Goal: Transaction & Acquisition: Purchase product/service

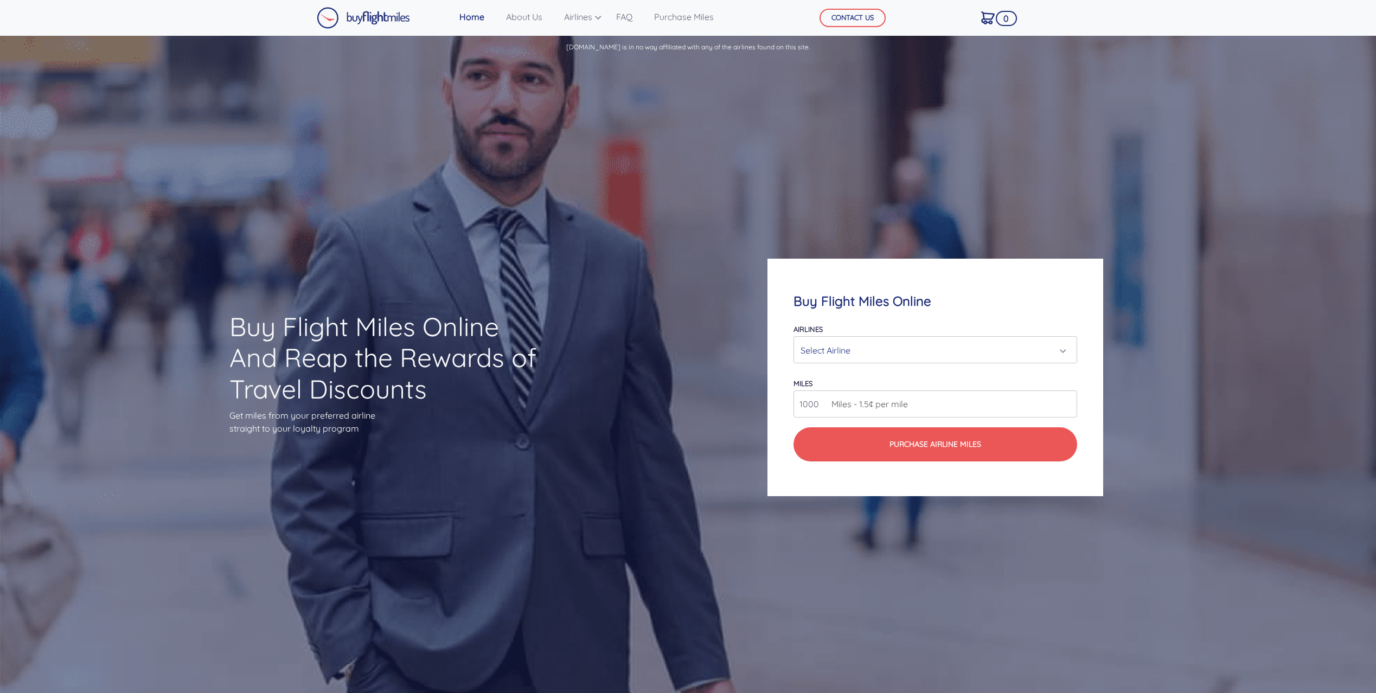
click at [937, 353] on div "Select Airline" at bounding box center [931, 350] width 263 height 21
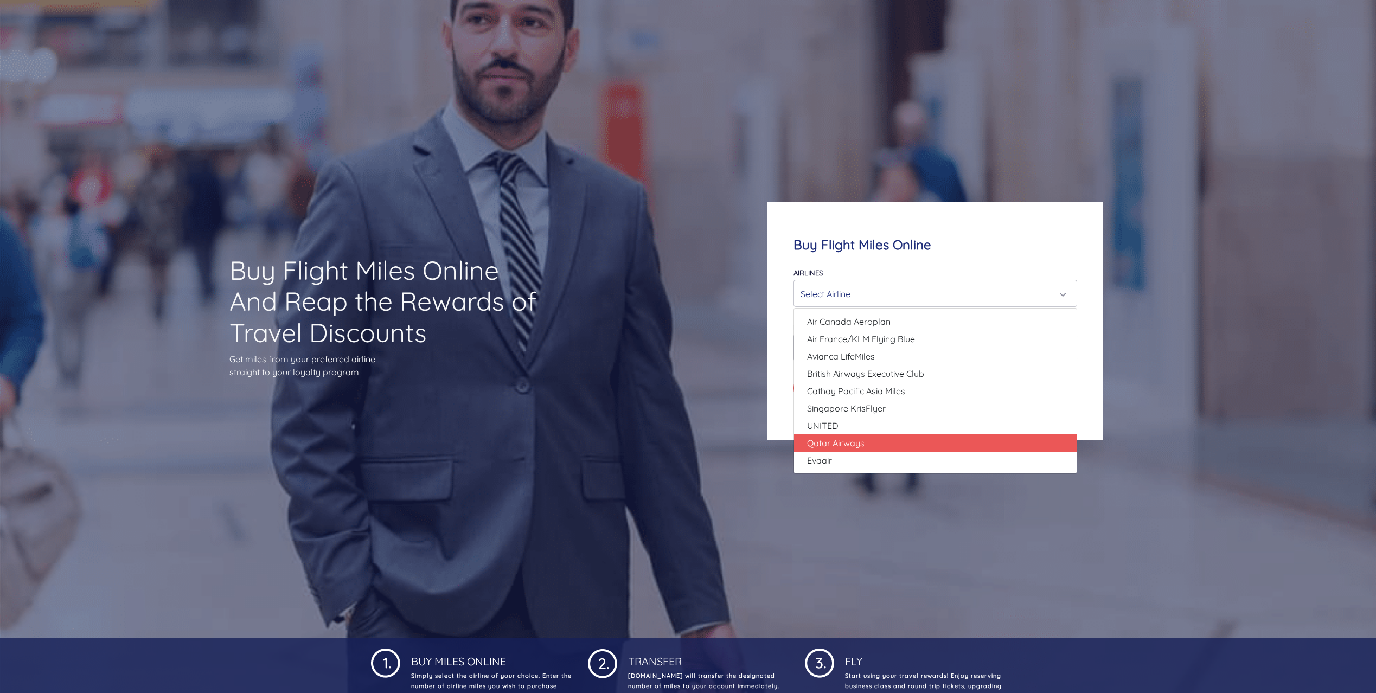
scroll to position [58, 0]
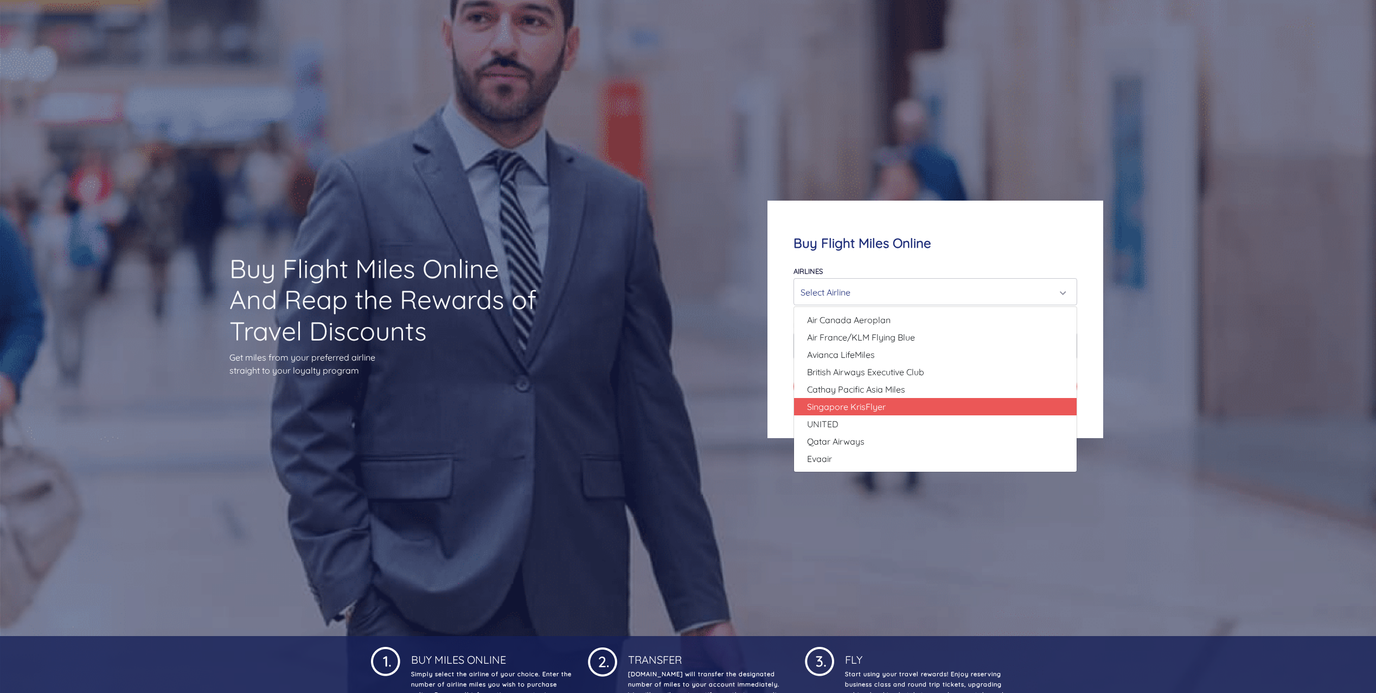
click at [886, 414] on link "Singapore KrisFlyer" at bounding box center [935, 406] width 282 height 17
select select "Singapore KrisFlyer"
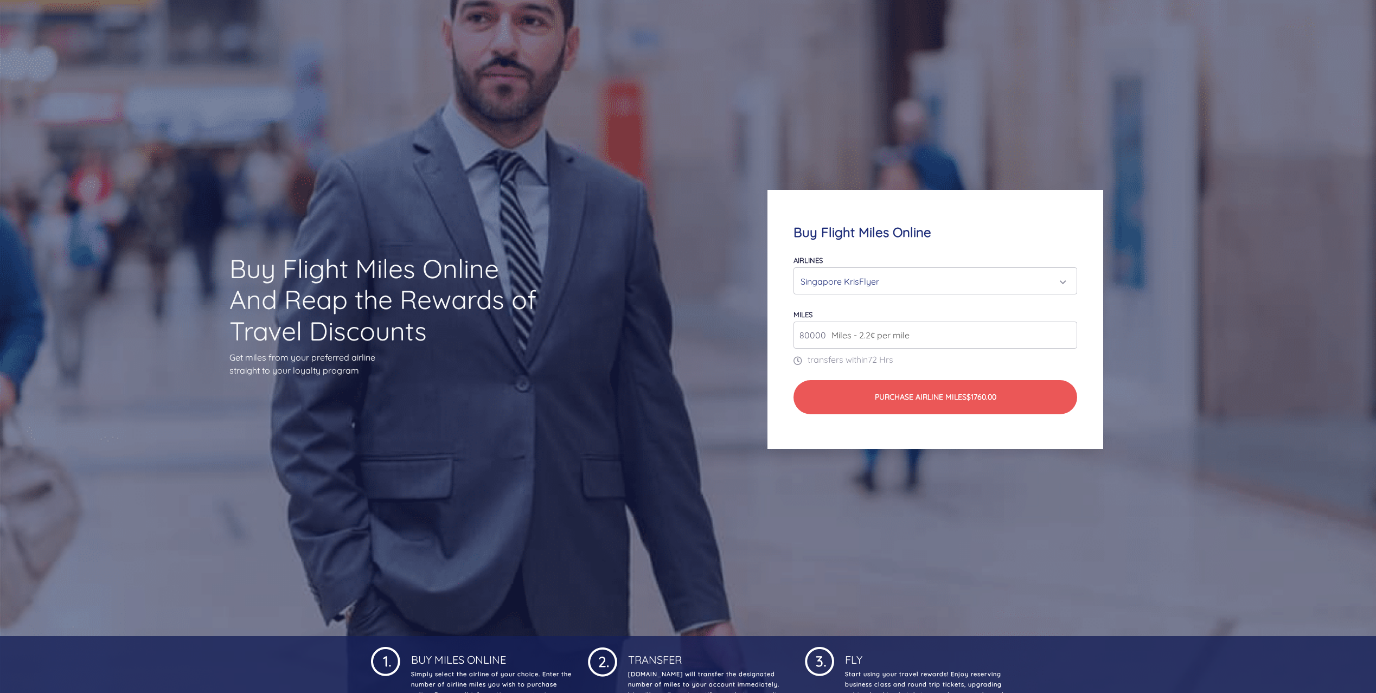
click at [918, 336] on input "80000" at bounding box center [935, 335] width 284 height 27
click at [1065, 336] on input "80000" at bounding box center [935, 335] width 284 height 27
click at [1065, 333] on input "81000" at bounding box center [935, 335] width 284 height 27
click at [1065, 333] on input "93000" at bounding box center [935, 335] width 284 height 27
click at [1065, 333] on input "94000" at bounding box center [935, 335] width 284 height 27
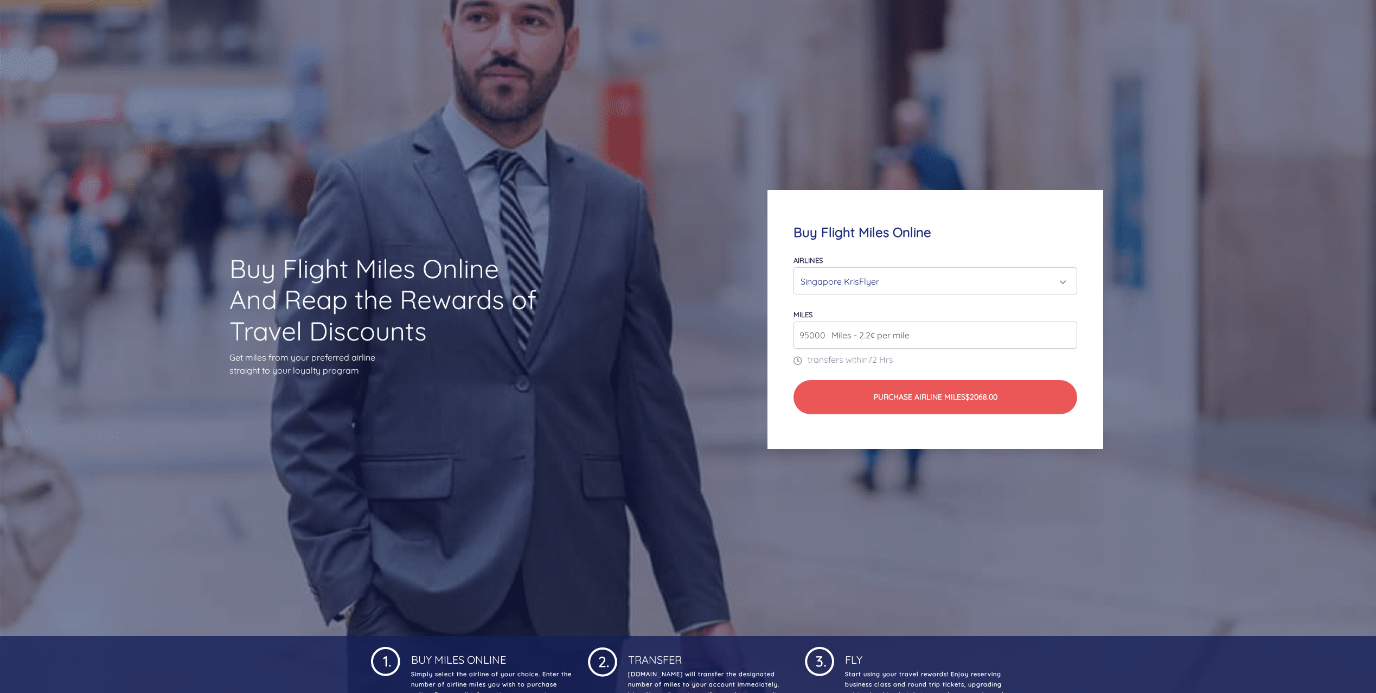
click at [1065, 333] on input "95000" at bounding box center [935, 335] width 284 height 27
type input "96000"
click at [1065, 333] on input "96000" at bounding box center [935, 335] width 284 height 27
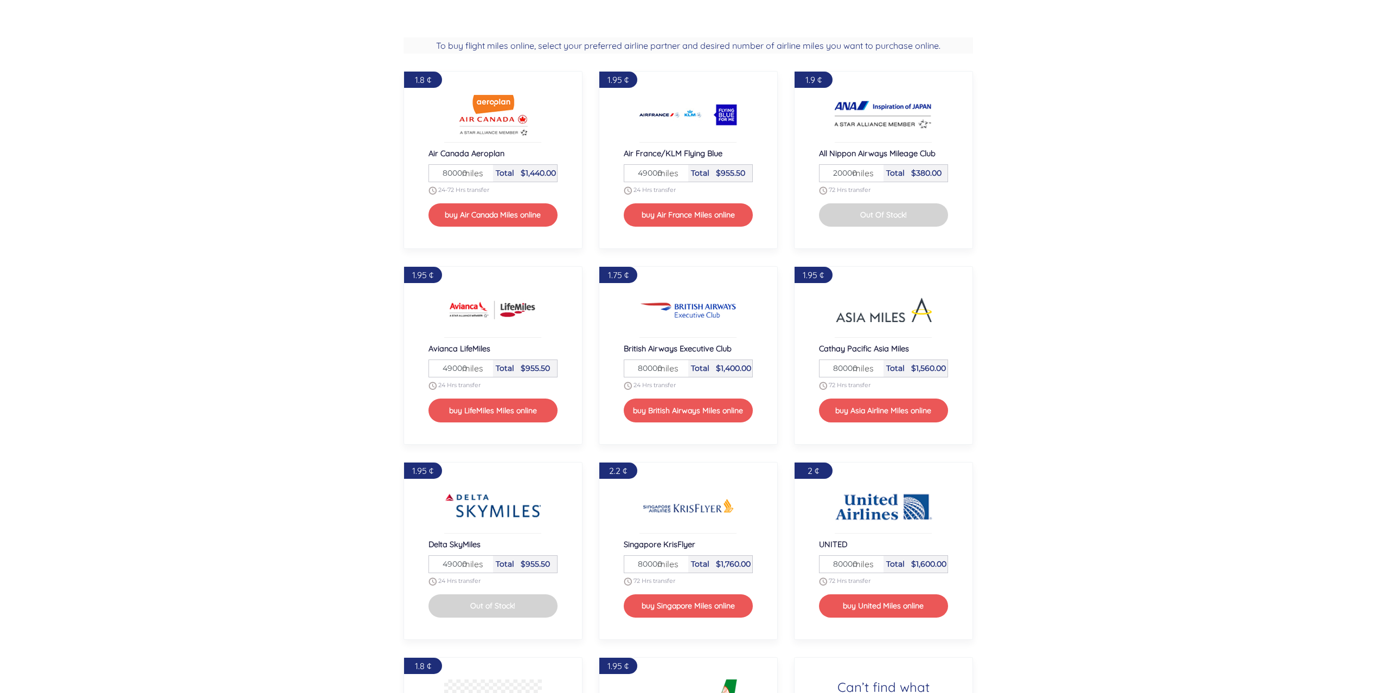
scroll to position [1154, 0]
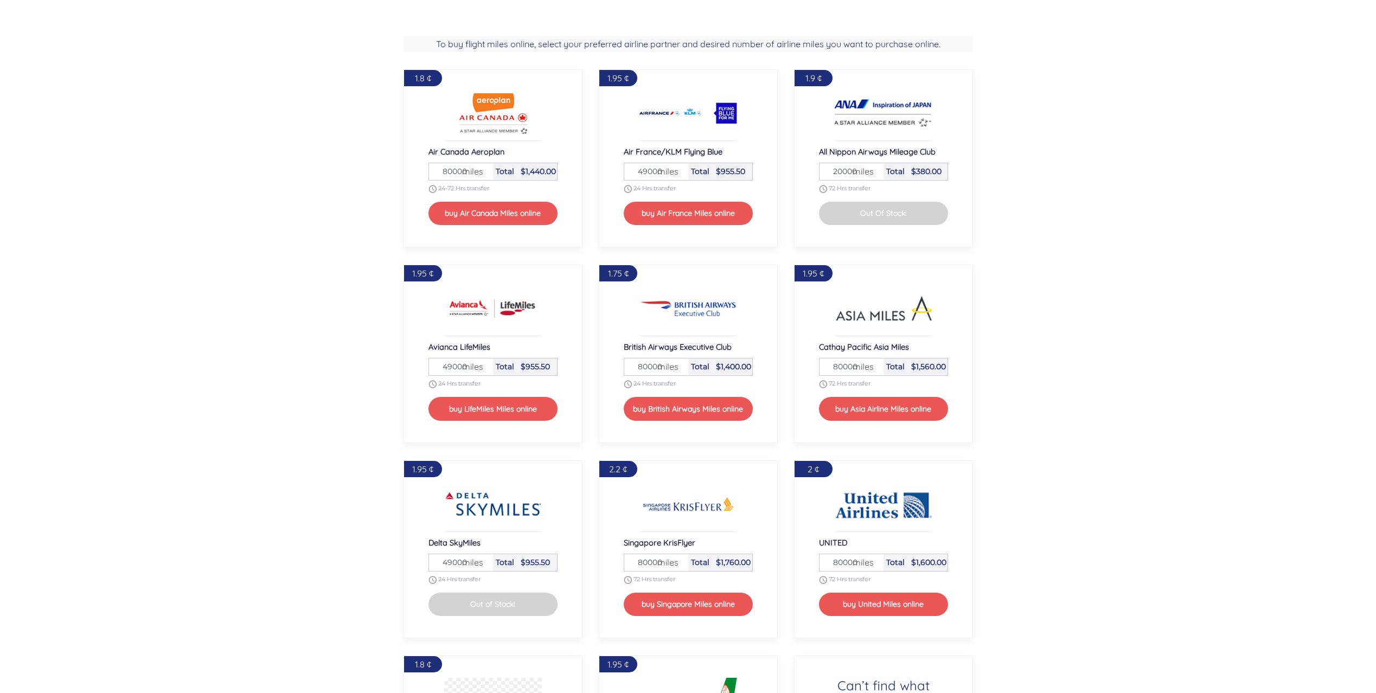
click at [674, 563] on span "miles" at bounding box center [665, 562] width 27 height 13
drag, startPoint x: 637, startPoint y: 562, endPoint x: 692, endPoint y: 560, distance: 54.8
click at [691, 560] on div "Miles 80000 miles Total $1,760.00" at bounding box center [688, 563] width 129 height 18
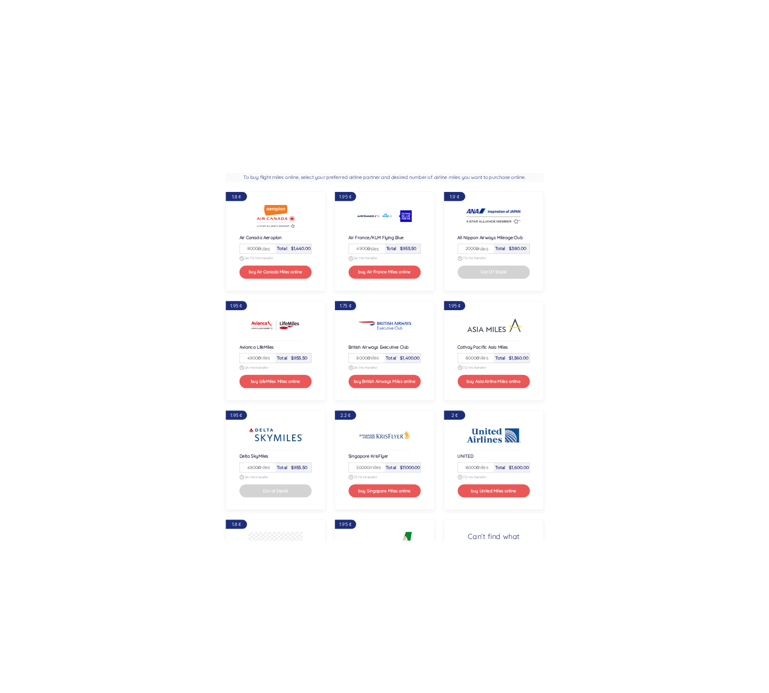
scroll to position [0, 0]
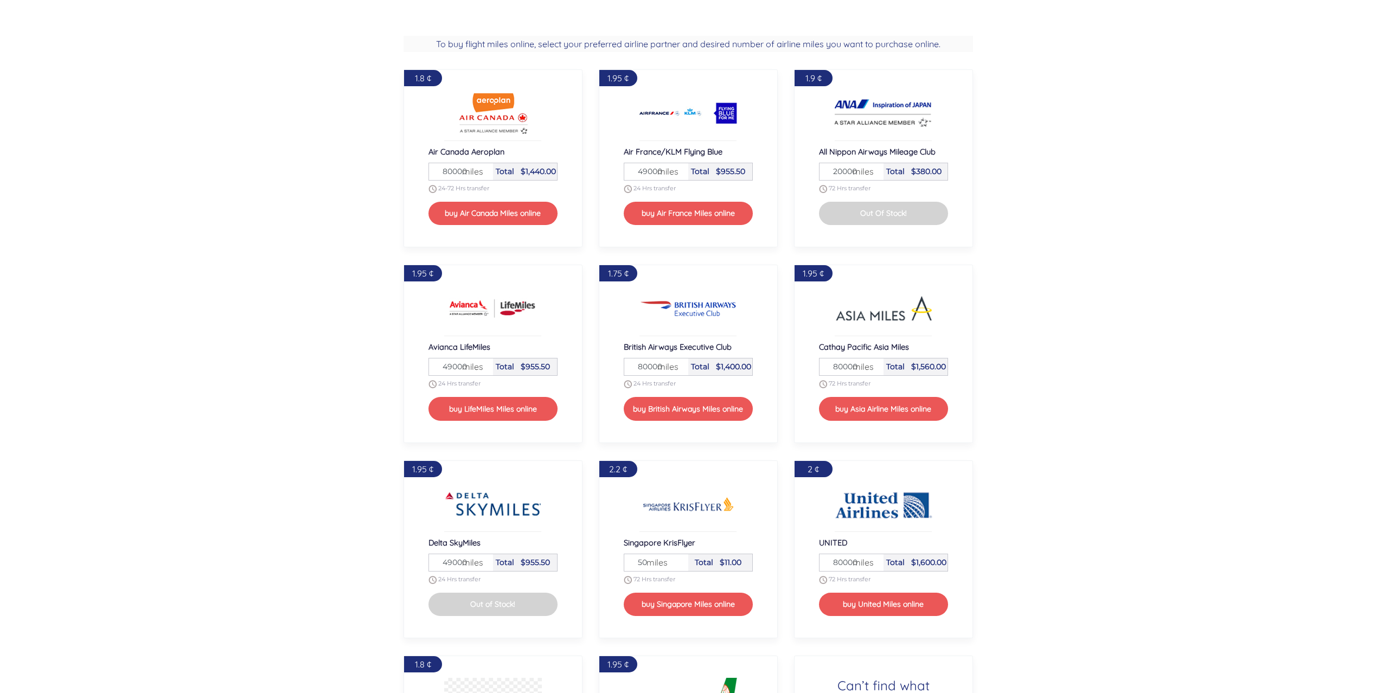
type input "5"
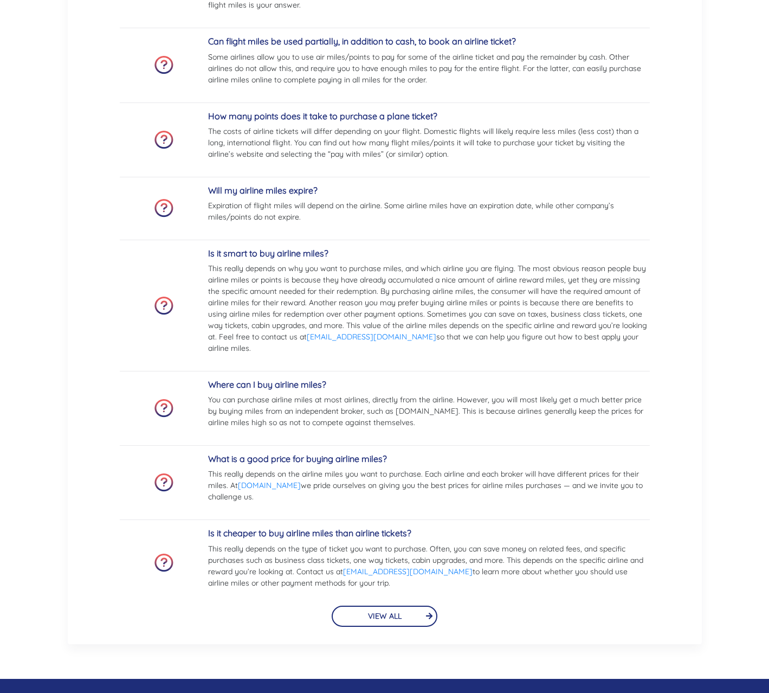
scroll to position [2283, 0]
